Goal: Task Accomplishment & Management: Use online tool/utility

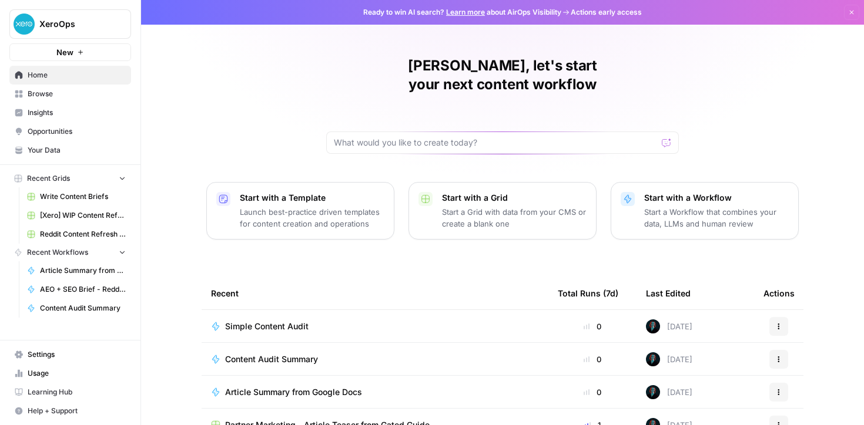
click at [45, 96] on span "Browse" at bounding box center [77, 94] width 98 height 11
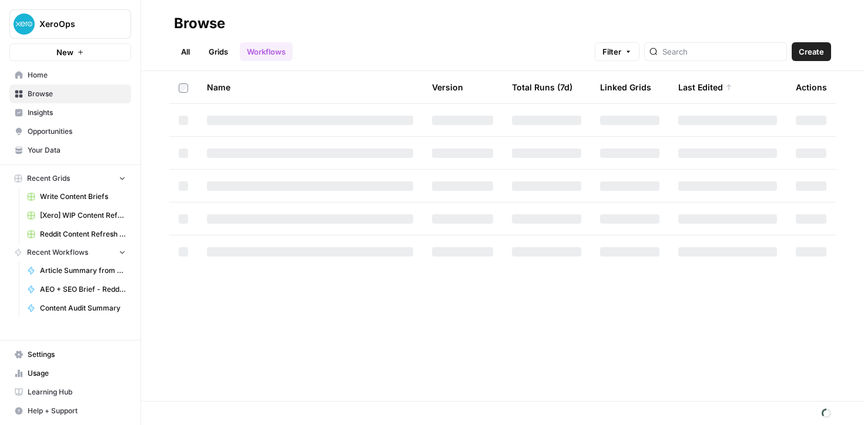
click at [225, 61] on link "Grids" at bounding box center [218, 51] width 33 height 19
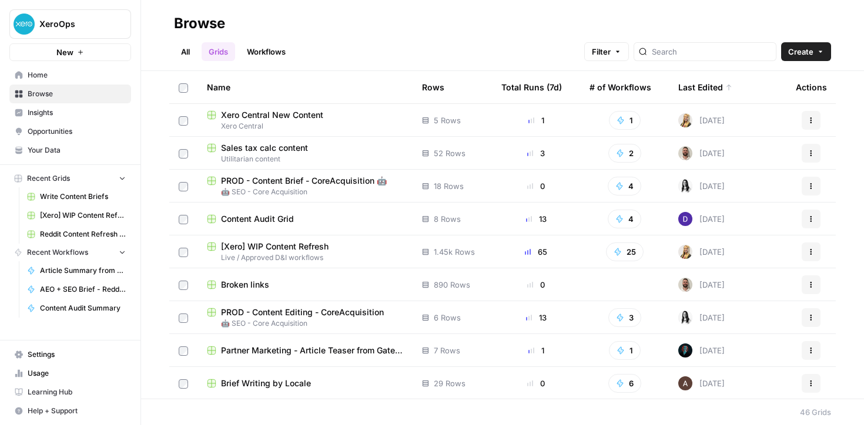
click at [342, 222] on div "Content Audit Grid" at bounding box center [305, 219] width 196 height 12
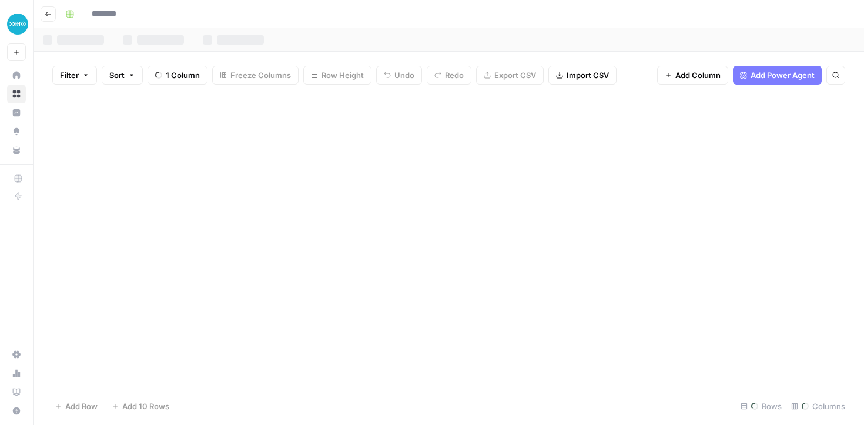
type input "**********"
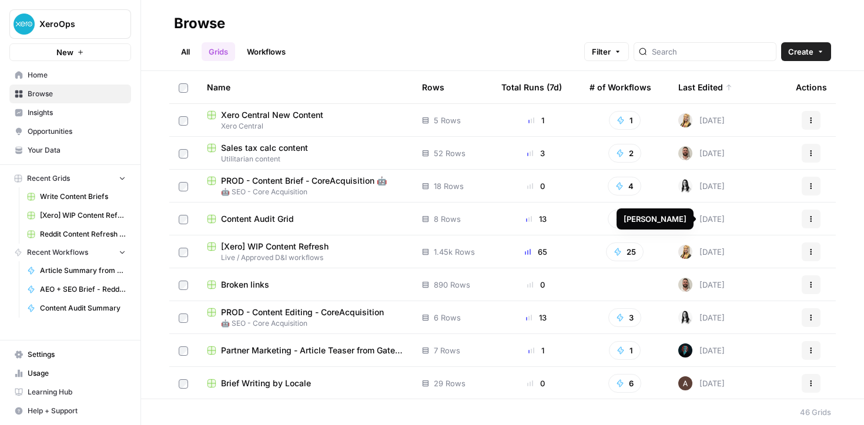
click at [721, 222] on div "Yesterday" at bounding box center [701, 219] width 46 height 14
click at [280, 213] on span "Content Audit Grid" at bounding box center [257, 219] width 73 height 12
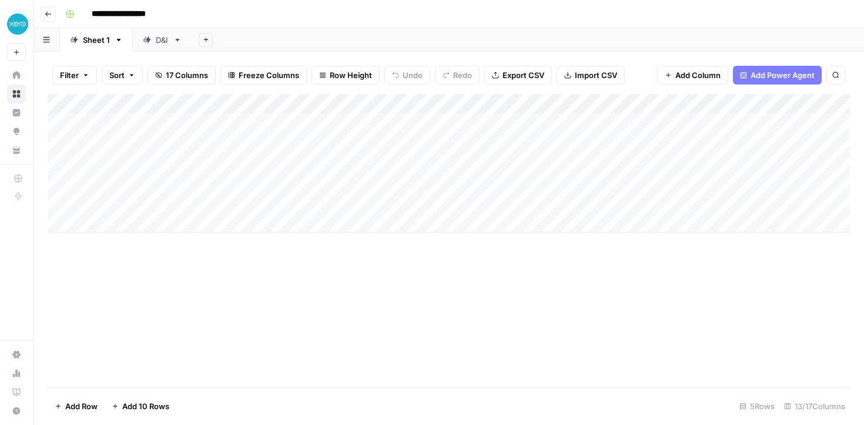
click at [165, 50] on link "D&I" at bounding box center [162, 40] width 59 height 24
click at [102, 42] on div "Sheet 1" at bounding box center [96, 40] width 27 height 12
click at [771, 123] on div "Add Column" at bounding box center [449, 163] width 802 height 139
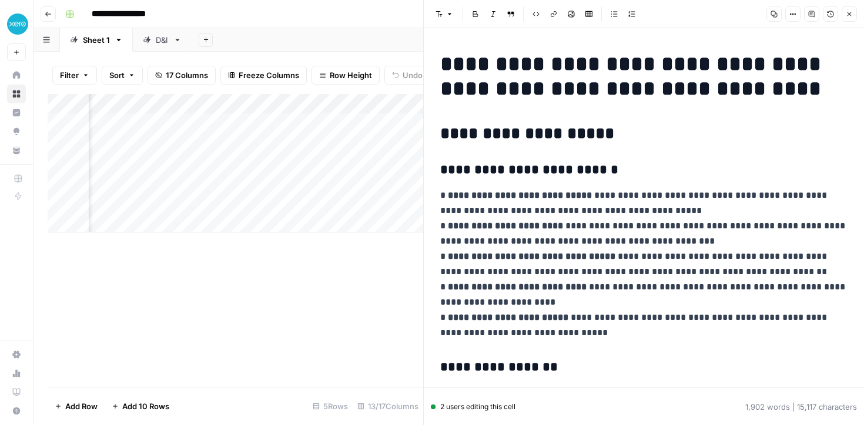
scroll to position [0, 534]
